Goal: Find specific page/section: Find specific page/section

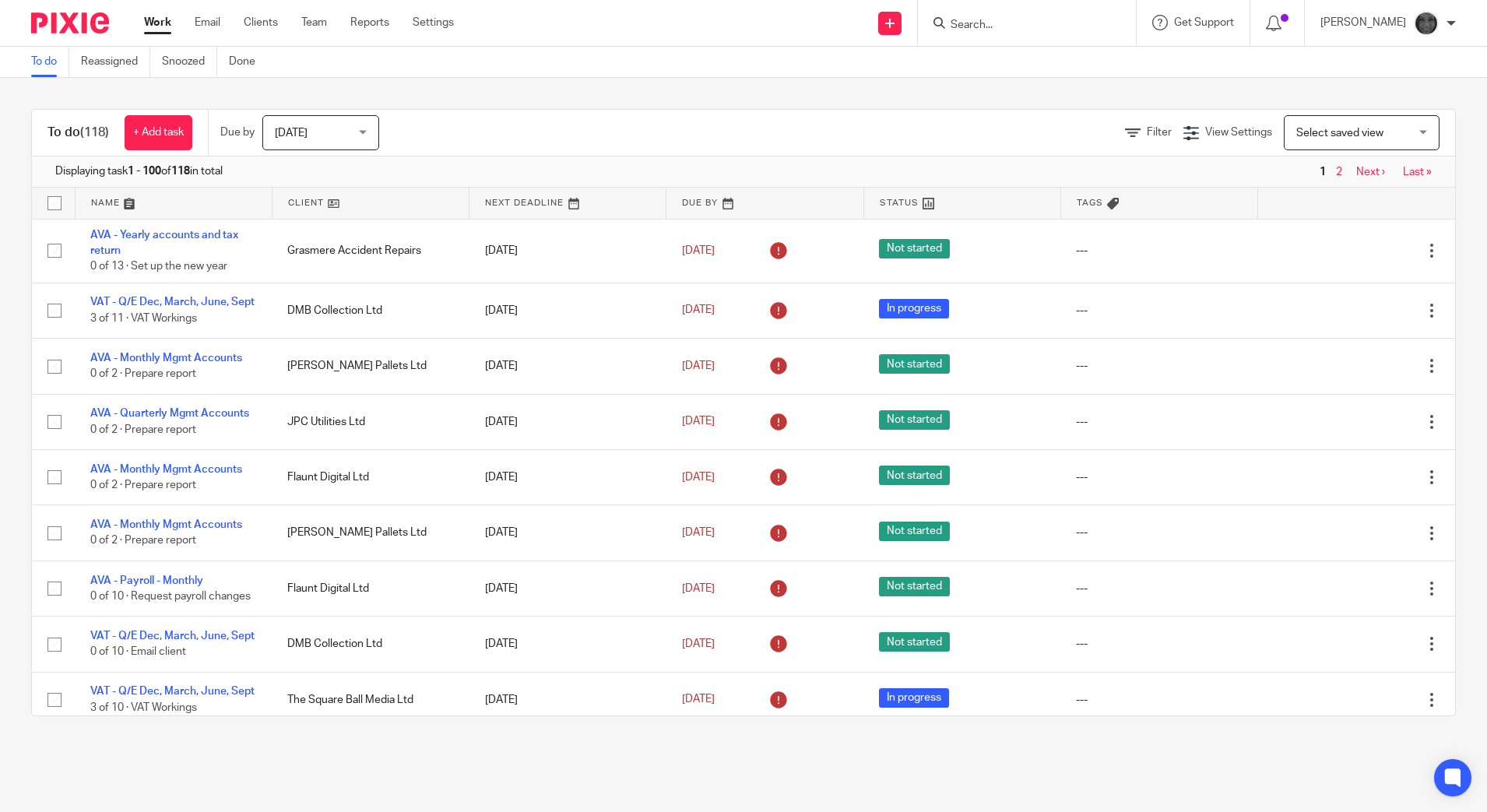
click at [593, 23] on input "Search" at bounding box center [1019, 25] width 140 height 14
type input "jet"
click button "submit" at bounding box center [0, 0] width 0 height 0
click at [593, 74] on link at bounding box center [1119, 67] width 348 height 36
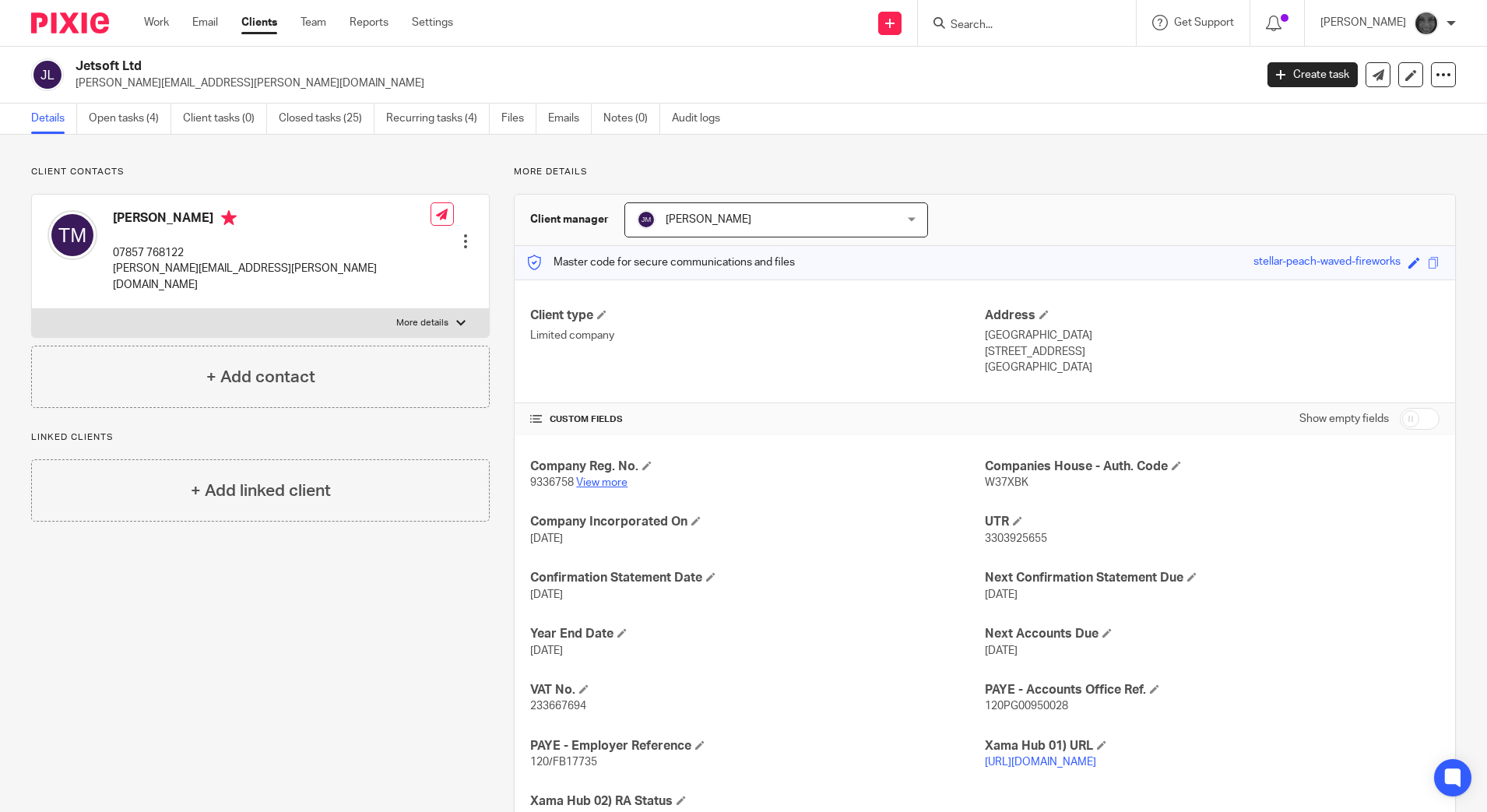
click at [603, 484] on link "View more" at bounding box center [602, 483] width 52 height 11
